Goal: Task Accomplishment & Management: Use online tool/utility

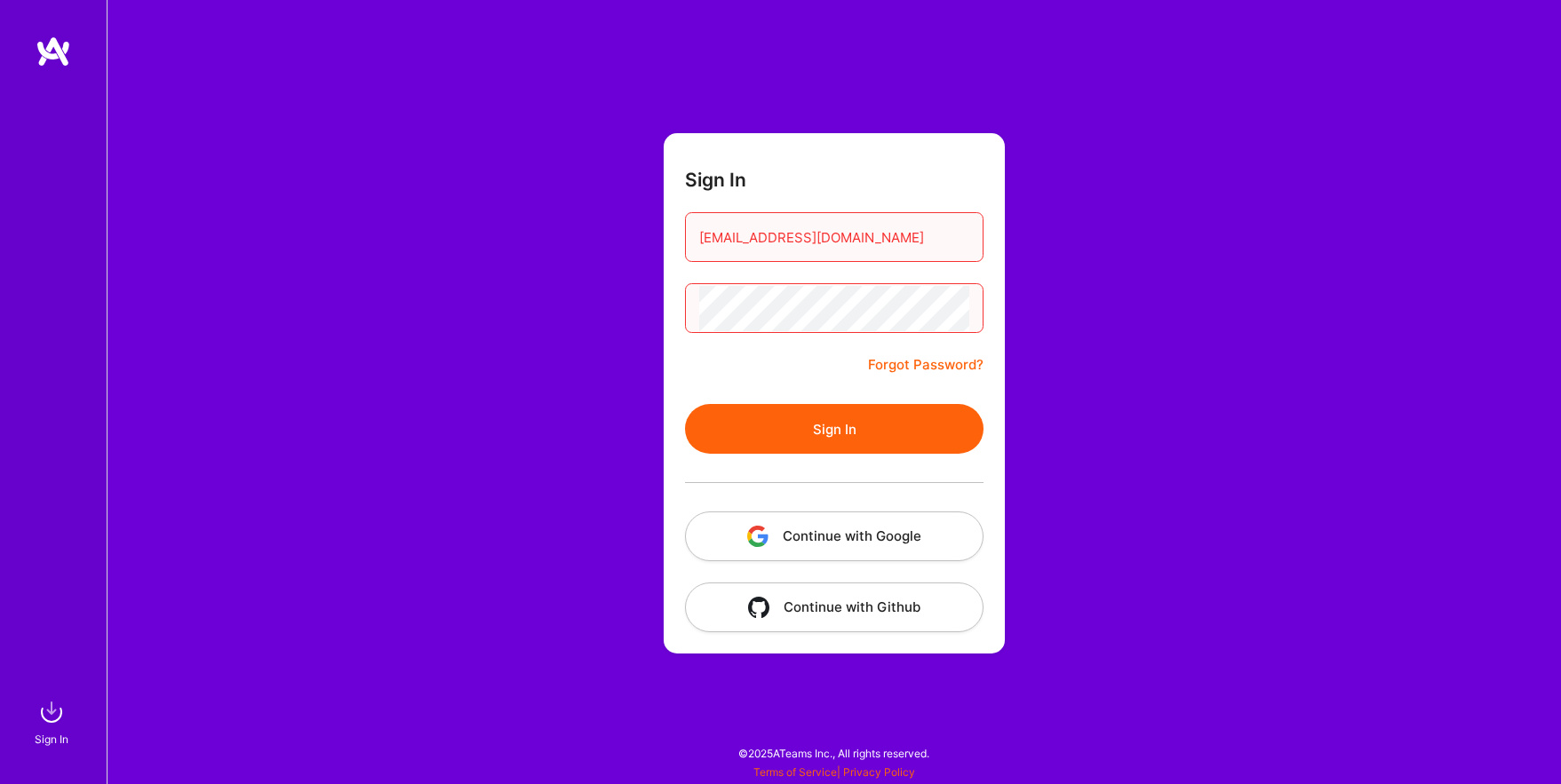
click at [818, 415] on button "Sign In" at bounding box center [834, 429] width 299 height 50
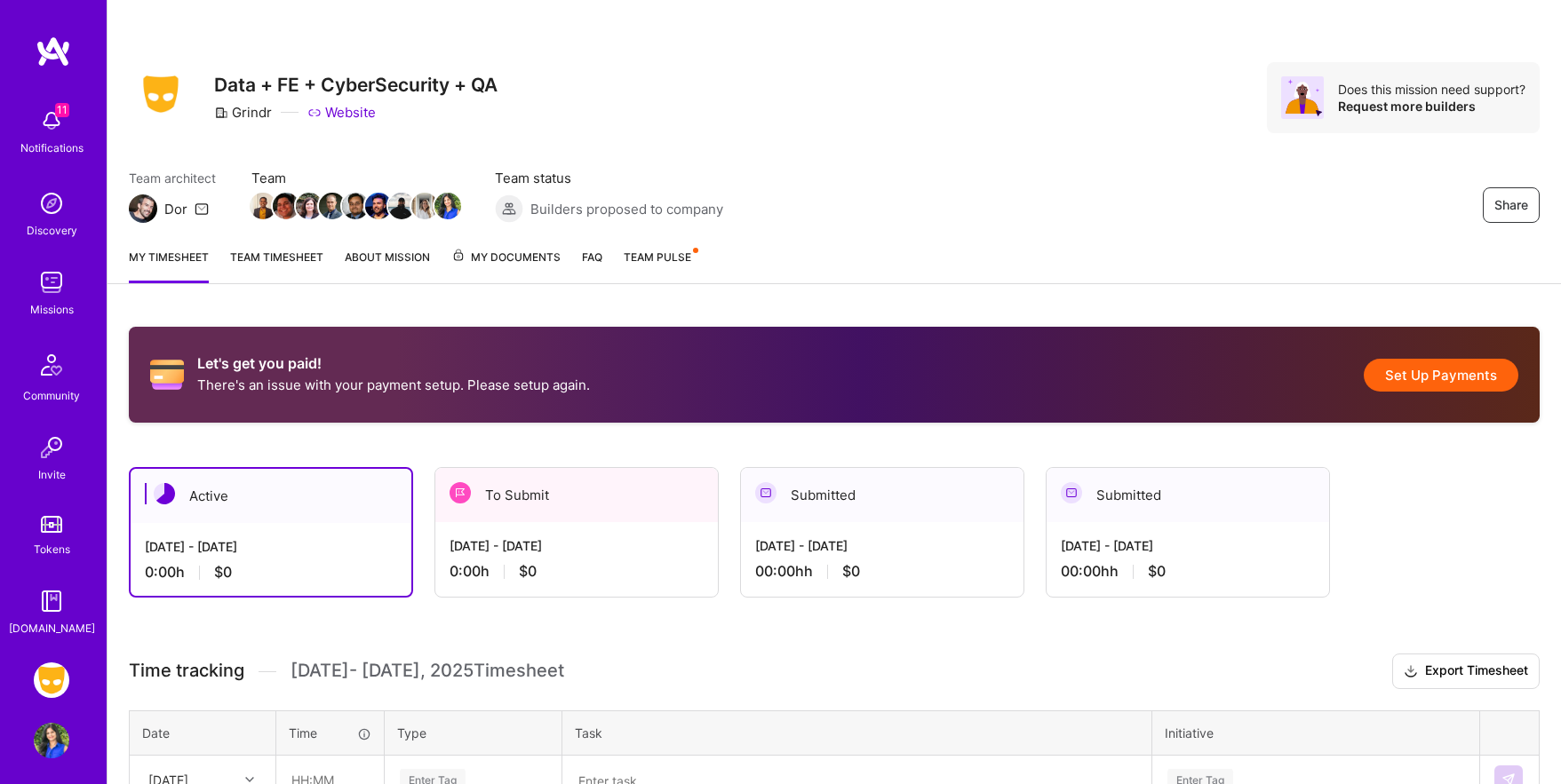
click at [636, 551] on div "[DATE] - [DATE]" at bounding box center [576, 545] width 254 height 19
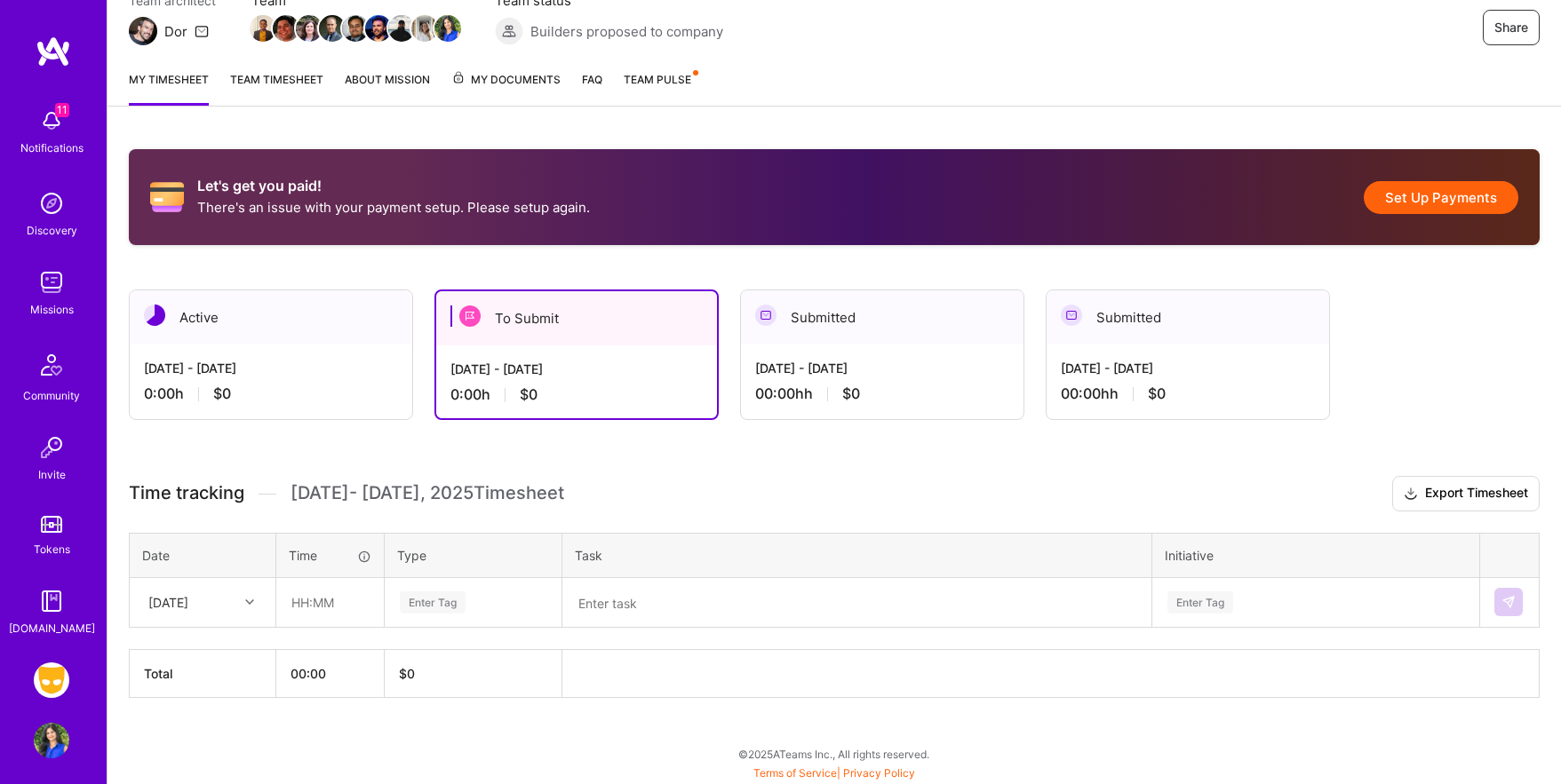
scroll to position [171, 0]
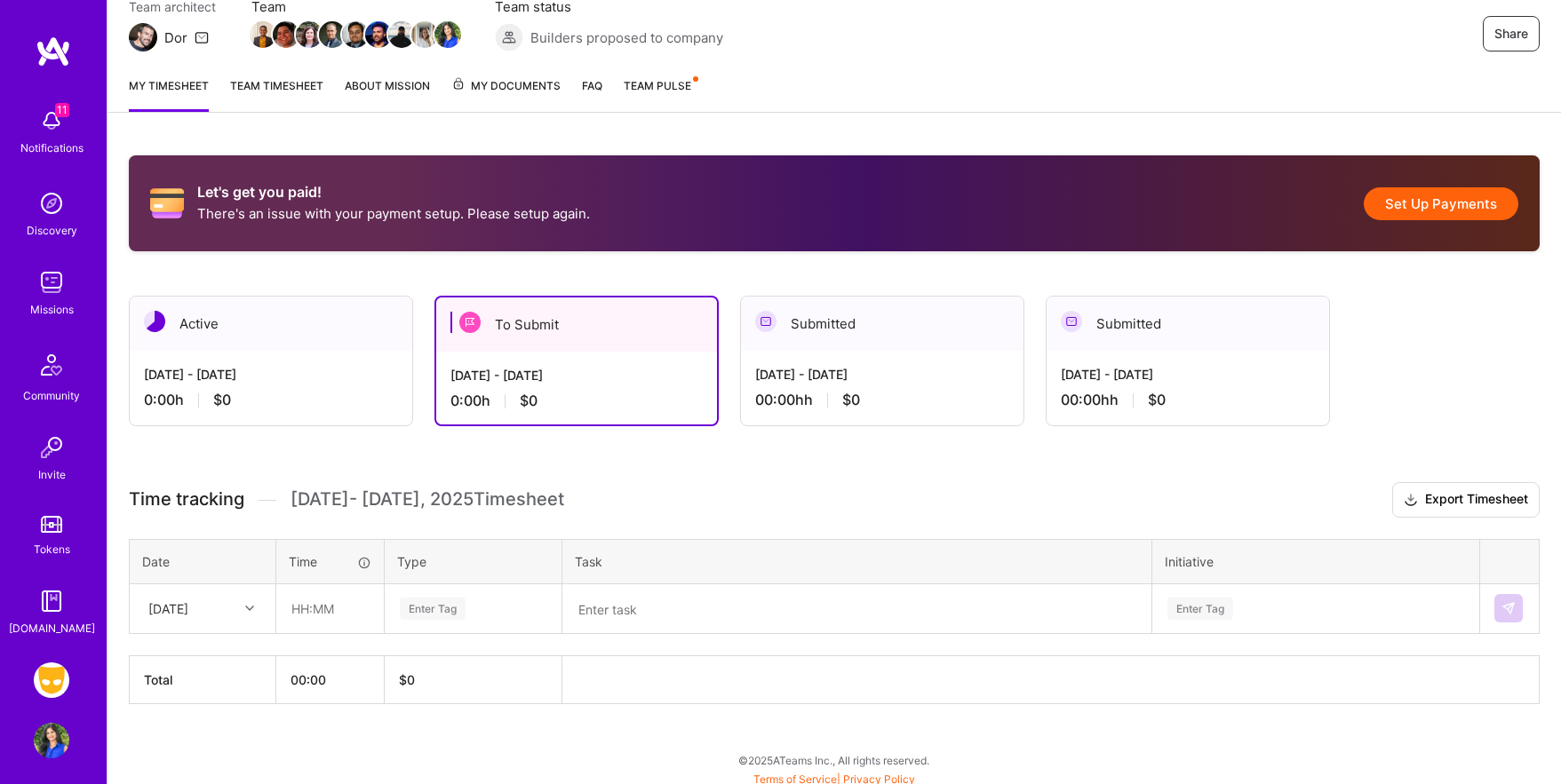
click at [1439, 204] on button "Set Up Payments" at bounding box center [1441, 203] width 155 height 33
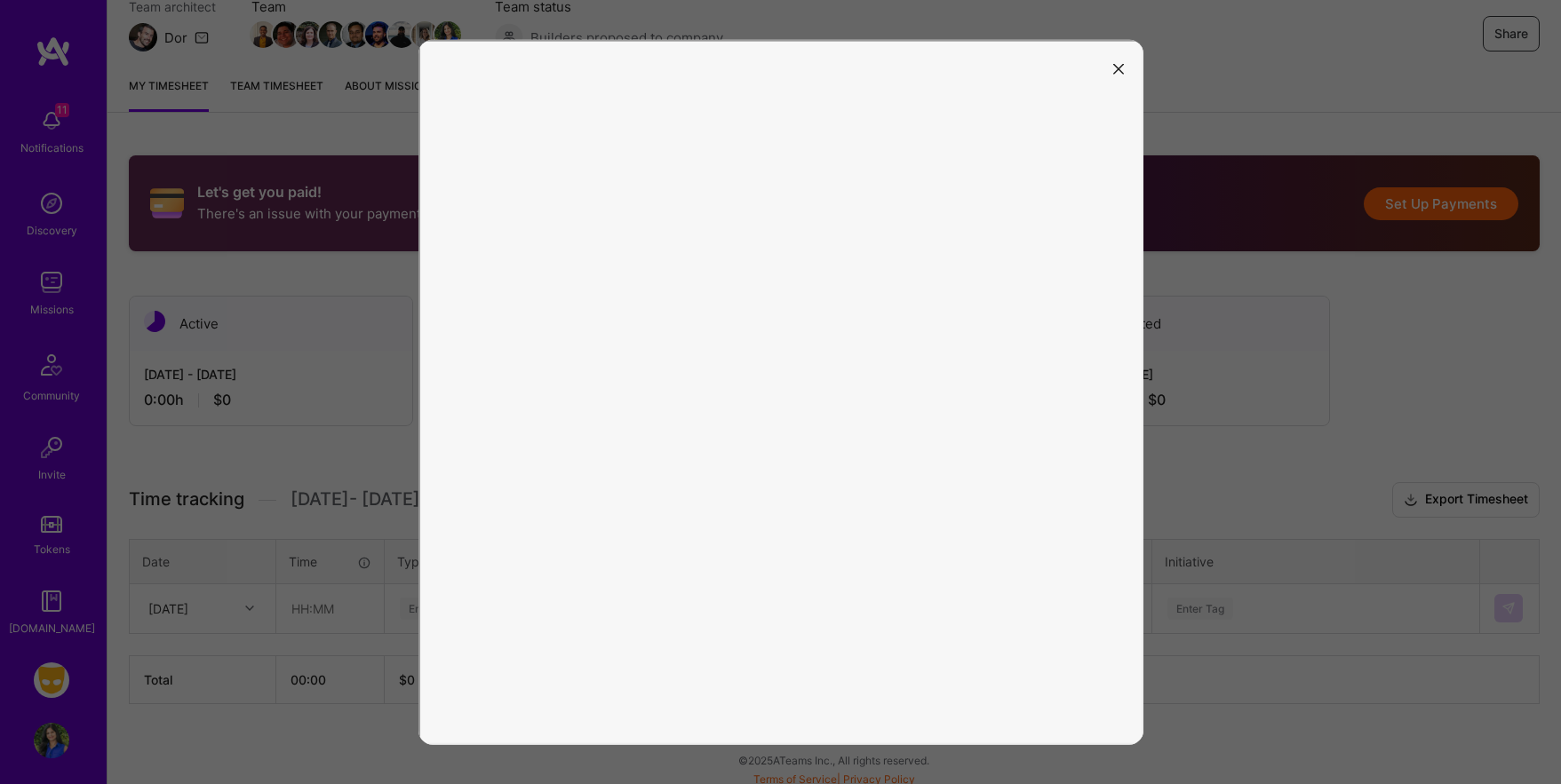
click at [1120, 64] on icon "modal" at bounding box center [1118, 68] width 11 height 11
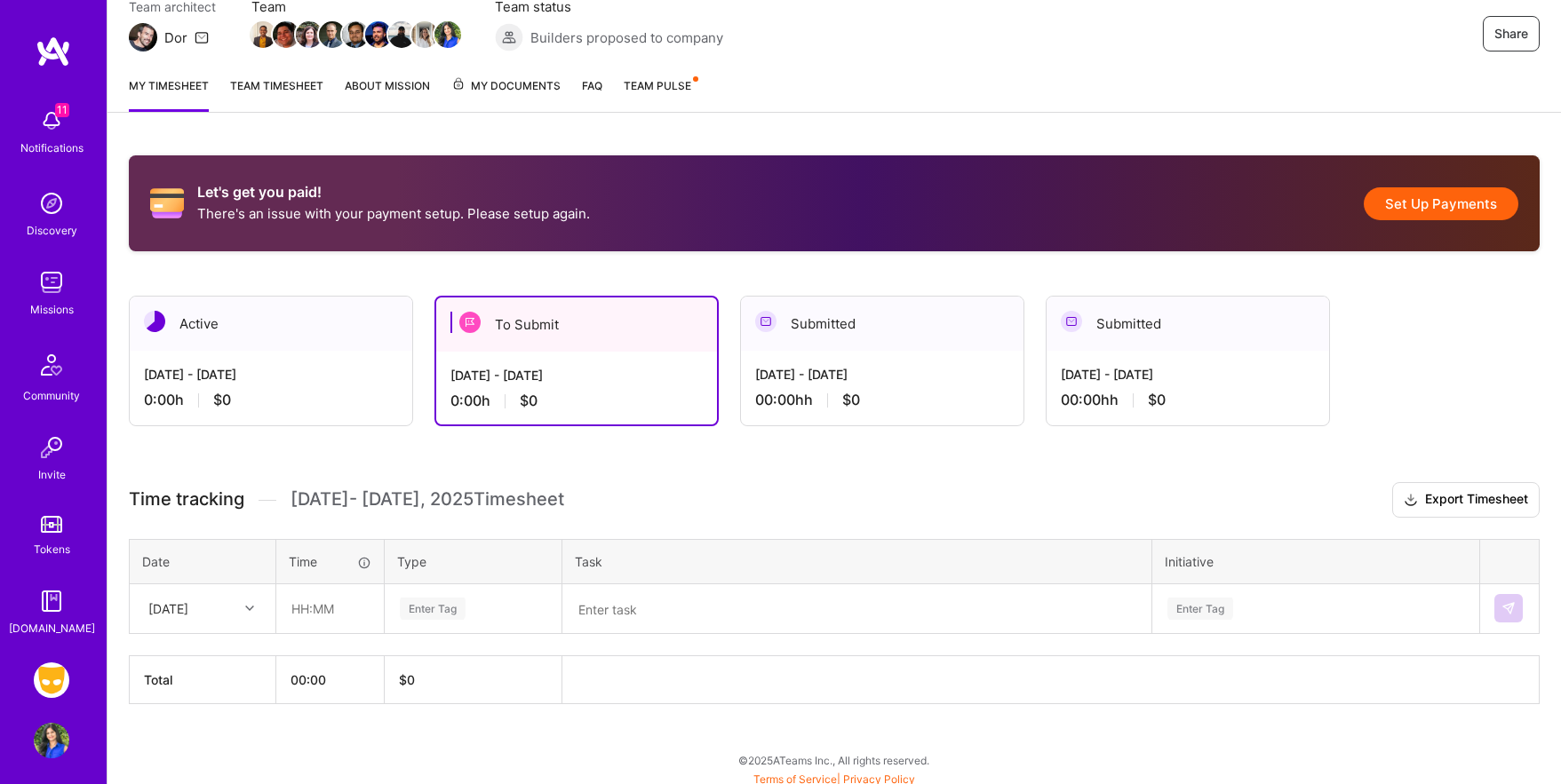
click at [366, 91] on link "About Mission" at bounding box center [388, 94] width 85 height 36
